Goal: Information Seeking & Learning: Check status

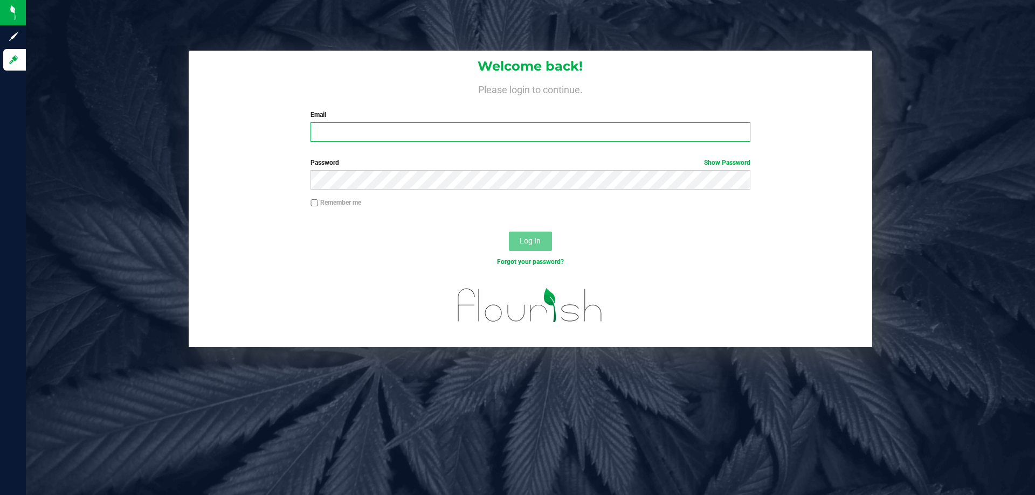
click at [339, 134] on input "Email" at bounding box center [529, 131] width 439 height 19
type input "[EMAIL_ADDRESS][DOMAIN_NAME]"
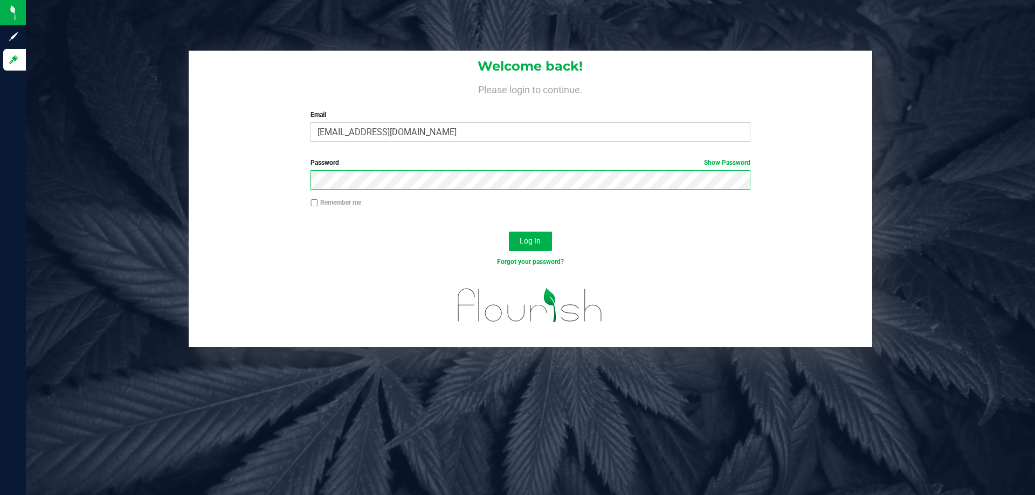
click at [509, 232] on button "Log In" at bounding box center [530, 241] width 43 height 19
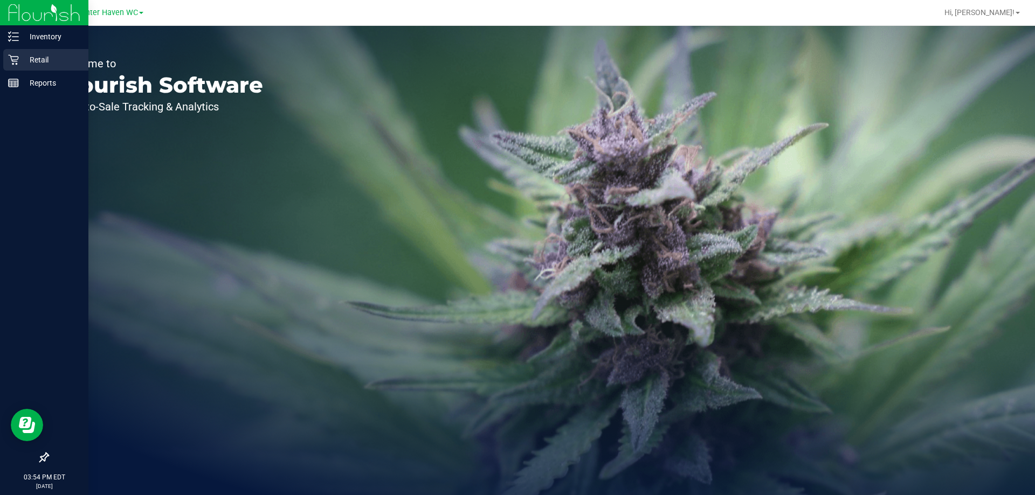
click at [40, 55] on p "Retail" at bounding box center [51, 59] width 65 height 13
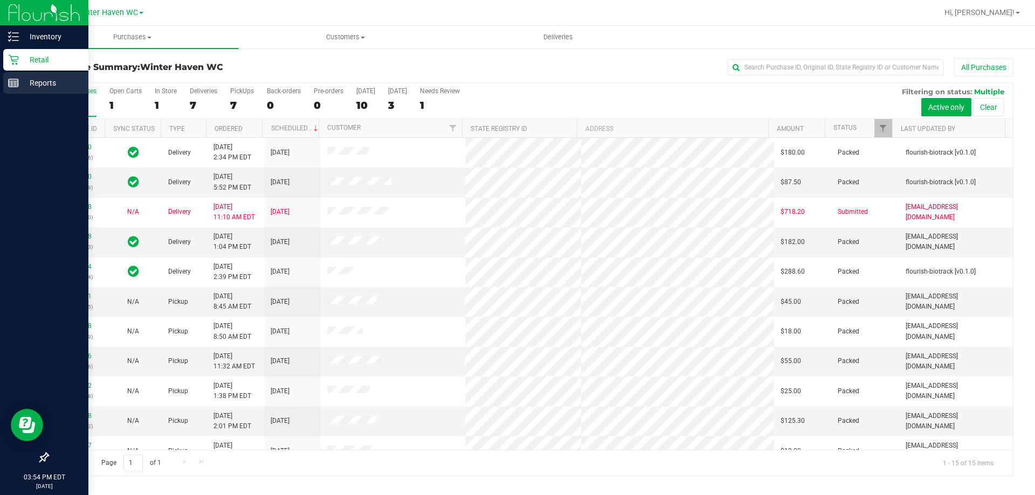
click at [45, 84] on p "Reports" at bounding box center [51, 83] width 65 height 13
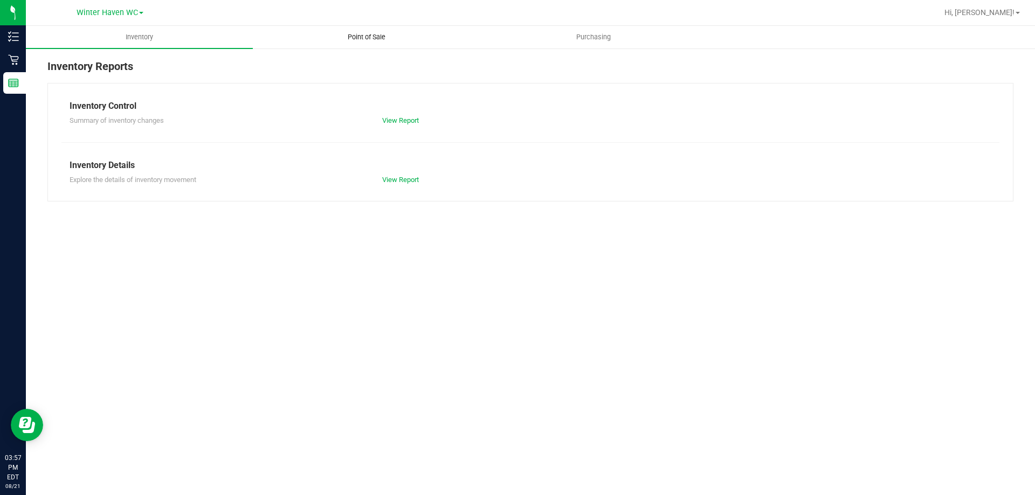
click at [368, 29] on uib-tab-heading "Point of Sale" at bounding box center [366, 37] width 226 height 22
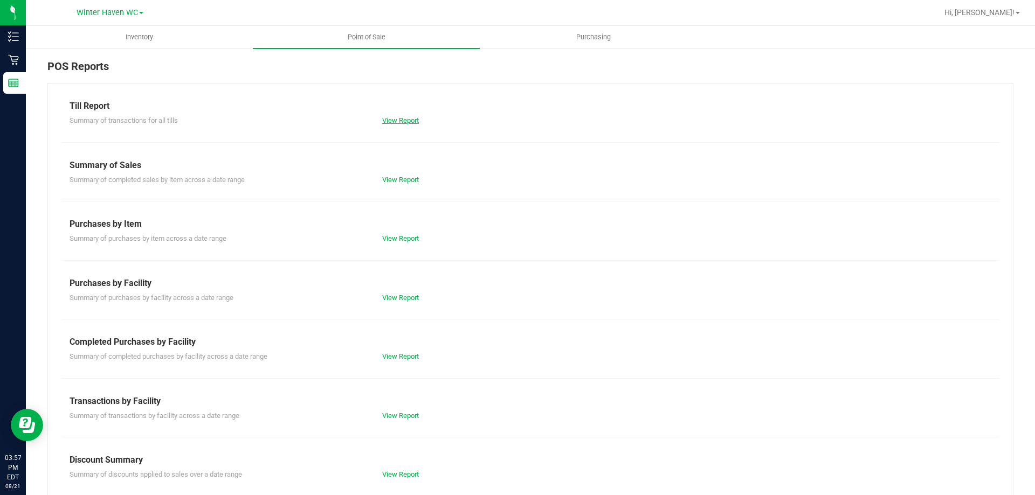
click at [407, 123] on link "View Report" at bounding box center [400, 120] width 37 height 8
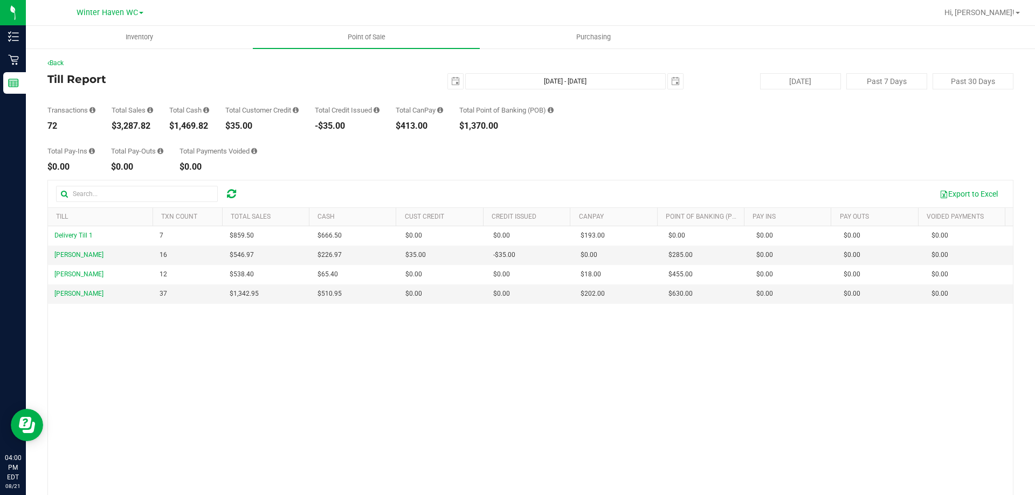
drag, startPoint x: 156, startPoint y: 126, endPoint x: 109, endPoint y: 127, distance: 46.9
click at [109, 127] on div "Transactions 72 Total Sales $3,287.82 Total Cash $1,469.82 Total Customer Credi…" at bounding box center [530, 109] width 966 height 41
copy div "$3,287.82"
click at [1007, 12] on span "Hi, [PERSON_NAME]!" at bounding box center [979, 12] width 70 height 9
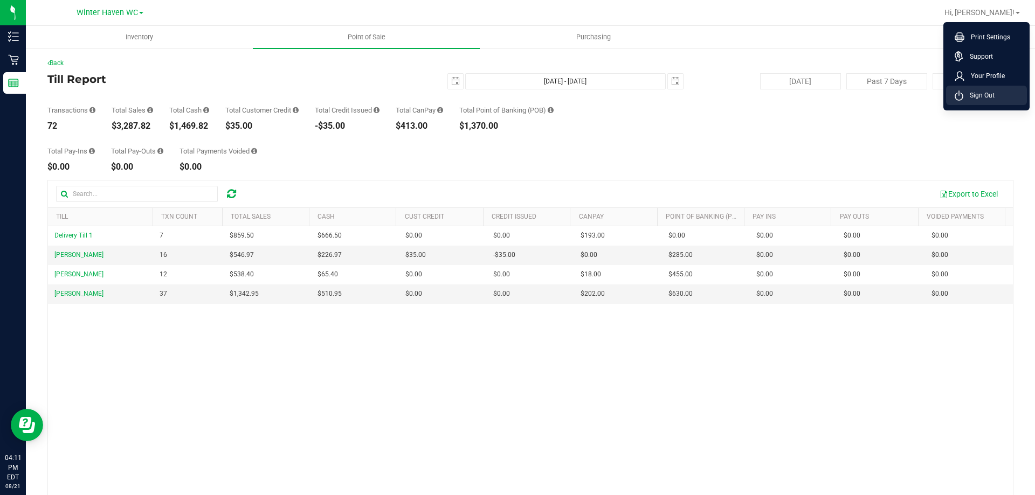
click at [990, 99] on span "Sign Out" at bounding box center [978, 95] width 31 height 11
